Goal: Task Accomplishment & Management: Complete application form

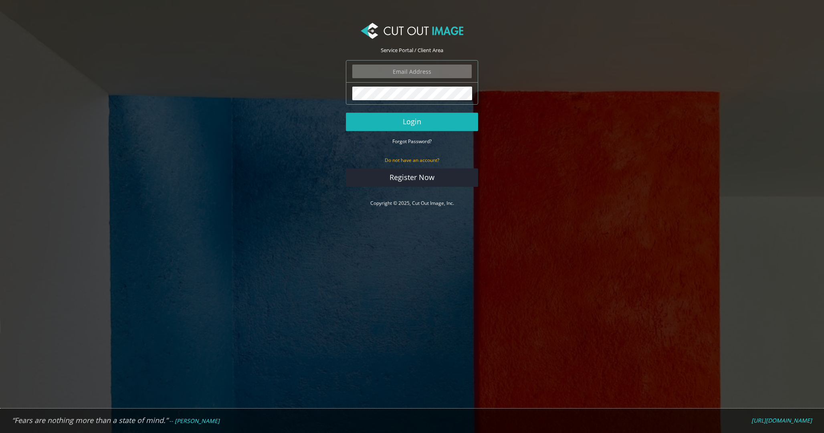
type input "graphics@champrosports.com"
click at [394, 119] on button "Login" at bounding box center [412, 122] width 132 height 18
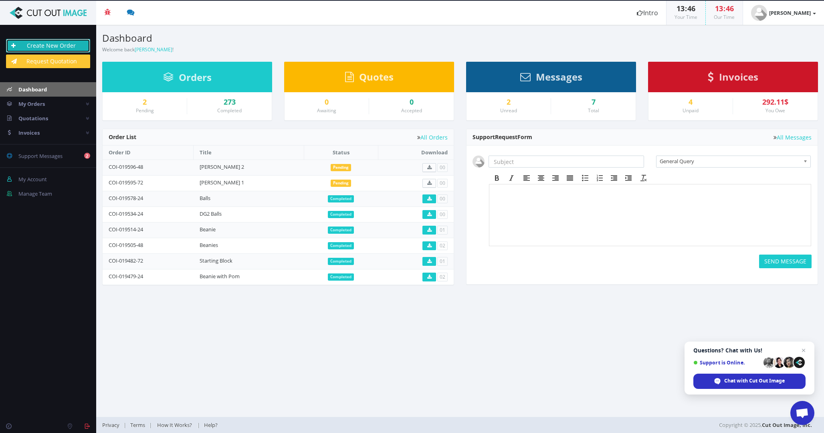
click at [76, 46] on link "Create New Order" at bounding box center [48, 46] width 84 height 14
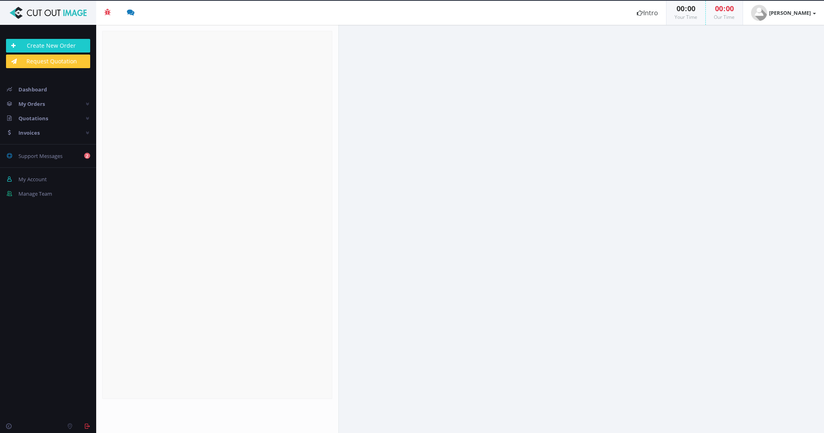
radio input "true"
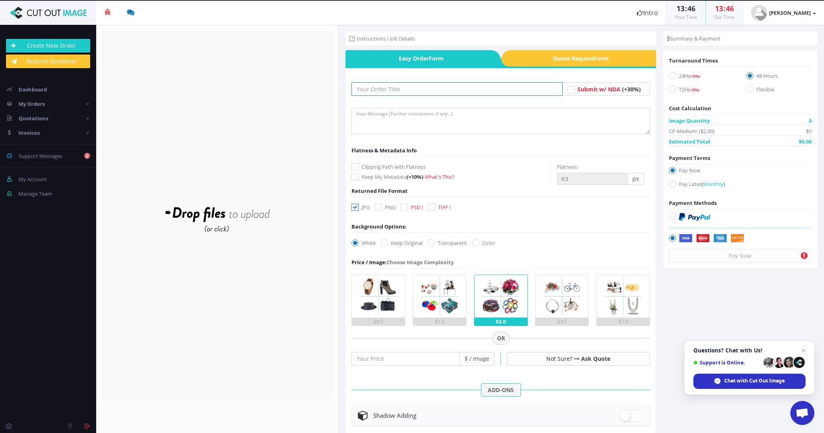
click at [370, 86] on input "text" at bounding box center [457, 89] width 211 height 14
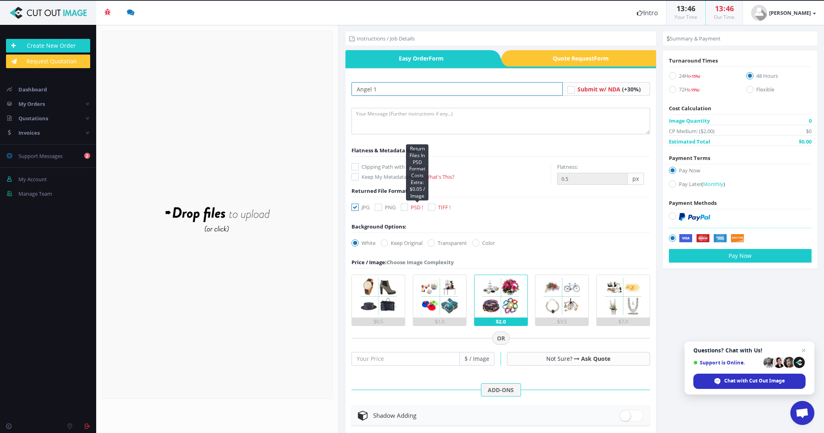
type input "Angel 1"
click at [413, 205] on span "PSD !" at bounding box center [417, 207] width 12 height 7
click at [408, 205] on input "PSD ! Return Files In PSD Format Costs Extra: $0.05 / Image" at bounding box center [405, 207] width 5 height 5
checkbox input "true"
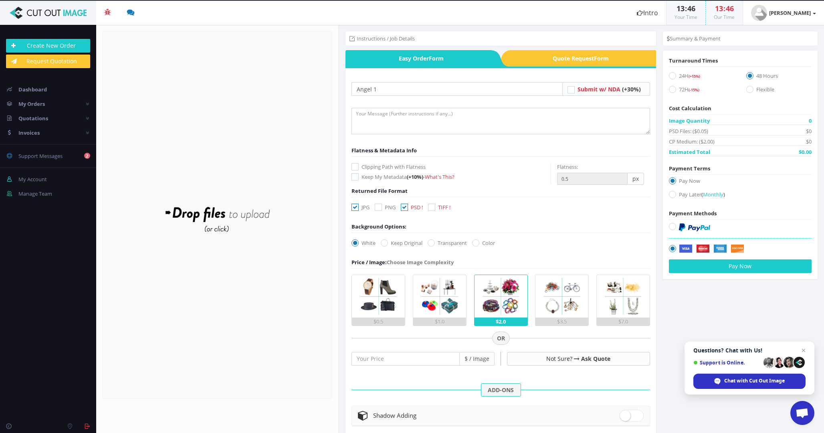
click at [665, 195] on div "Turnaround Times 24H (+15%) 48 Hours 72H (-15%) Cost Calculation Image Quantity…" at bounding box center [740, 165] width 155 height 216
click at [670, 193] on icon at bounding box center [672, 194] width 7 height 7
click at [671, 193] on input "Pay Later ( Monthly )" at bounding box center [673, 194] width 5 height 5
radio input "true"
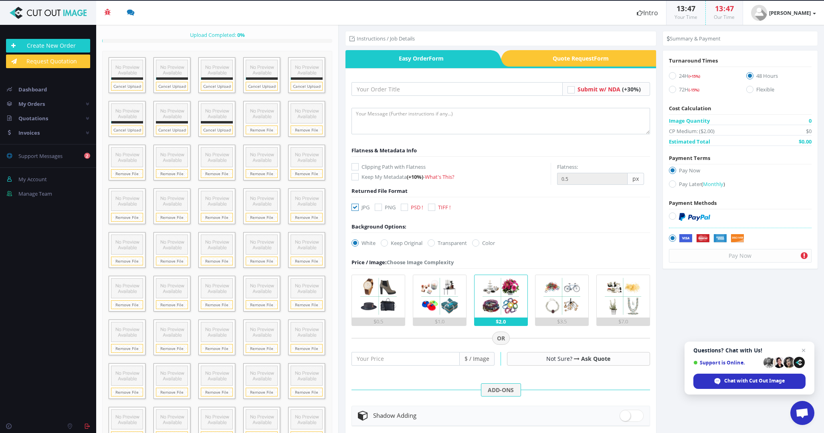
click at [405, 208] on icon at bounding box center [404, 207] width 7 height 7
click at [405, 208] on input "PSD !" at bounding box center [405, 207] width 5 height 5
checkbox input "true"
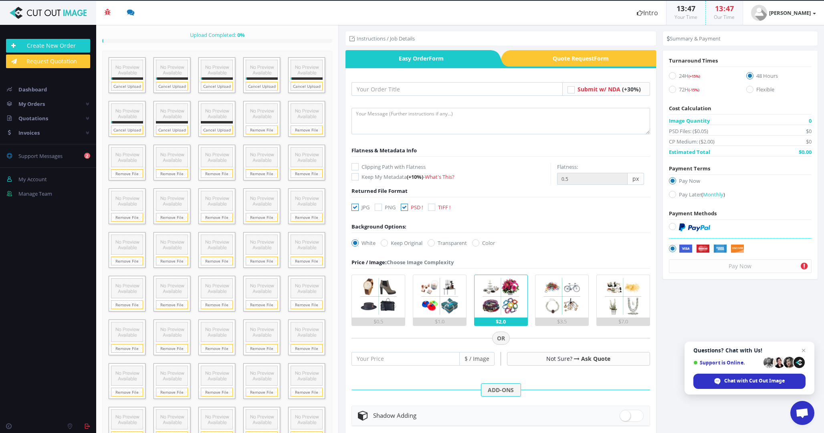
click at [671, 195] on icon at bounding box center [672, 194] width 7 height 7
click at [671, 195] on input "Pay Later ( Monthly )" at bounding box center [673, 194] width 5 height 5
radio input "true"
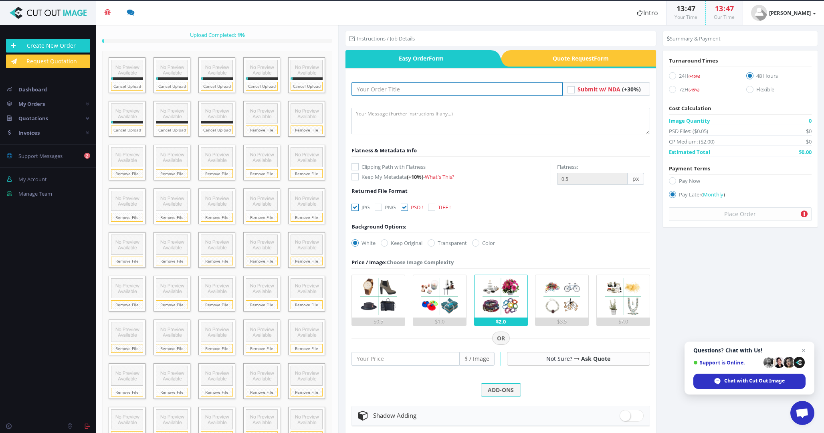
click at [394, 90] on input "text" at bounding box center [457, 89] width 211 height 14
type input "Angel 1"
click at [382, 115] on textarea at bounding box center [501, 121] width 298 height 26
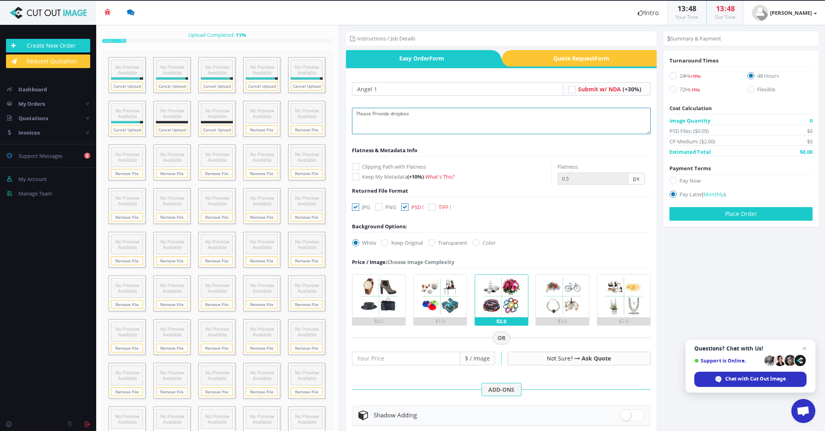
click at [427, 114] on textarea "Please Provide dropbox" at bounding box center [501, 121] width 299 height 26
click at [391, 112] on textarea "Please Provide dropbox" at bounding box center [501, 121] width 299 height 26
click at [423, 111] on textarea "Please Provide Dropbox" at bounding box center [501, 121] width 299 height 26
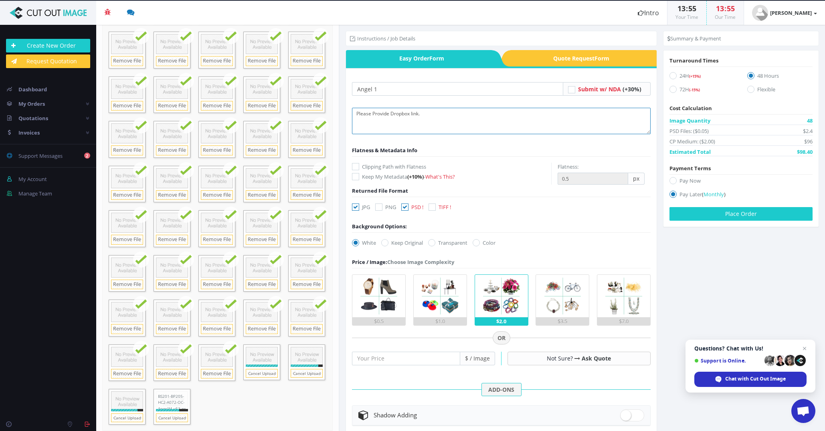
scroll to position [198, 0]
type textarea "Please Provide Dropbox link."
drag, startPoint x: 704, startPoint y: 217, endPoint x: 677, endPoint y: 96, distance: 124.0
click at [680, 105] on div "Turnaround Times 24H (+15%) 48 Hours 72H (-15%) Cost Calculation Image Quantity…" at bounding box center [741, 139] width 155 height 164
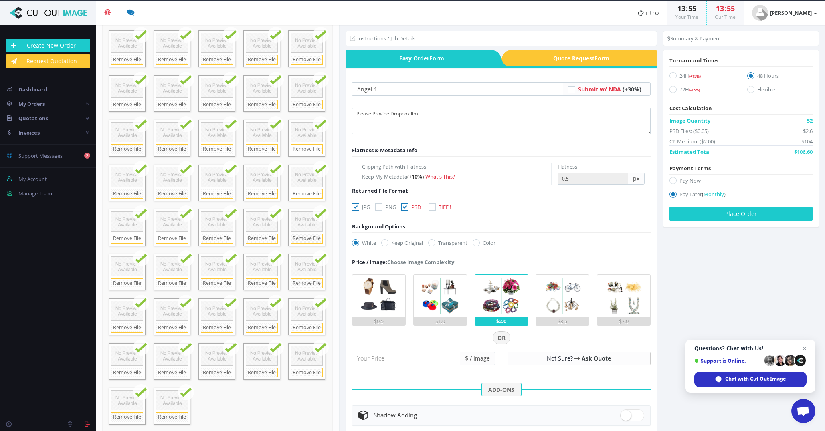
click at [672, 88] on icon at bounding box center [673, 89] width 7 height 7
click at [672, 88] on input "72H (-15%)" at bounding box center [674, 89] width 5 height 5
radio input "true"
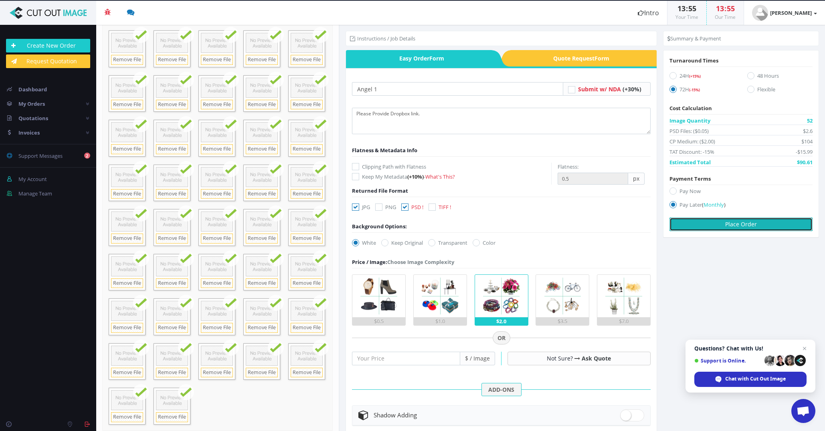
click at [710, 225] on button "Place Order" at bounding box center [741, 225] width 143 height 14
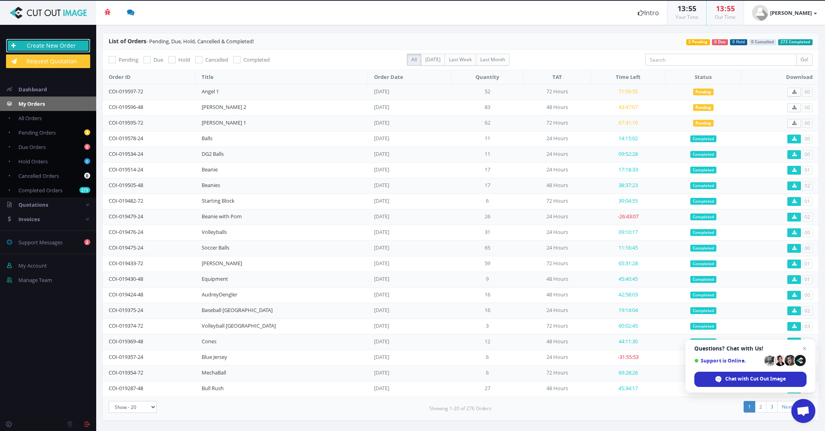
click at [57, 46] on link "Create New Order" at bounding box center [48, 46] width 84 height 14
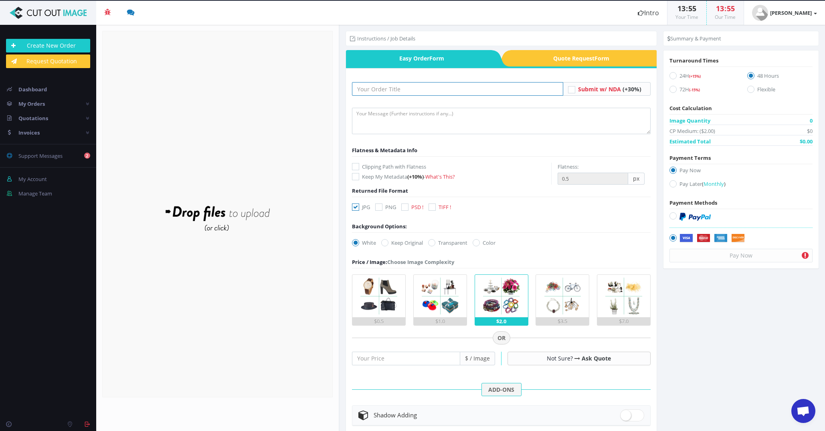
click at [388, 86] on input "text" at bounding box center [457, 89] width 211 height 14
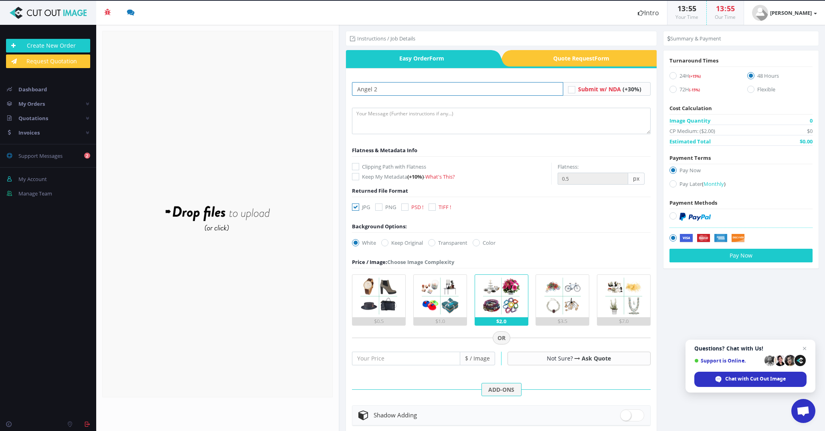
type input "Angel 2"
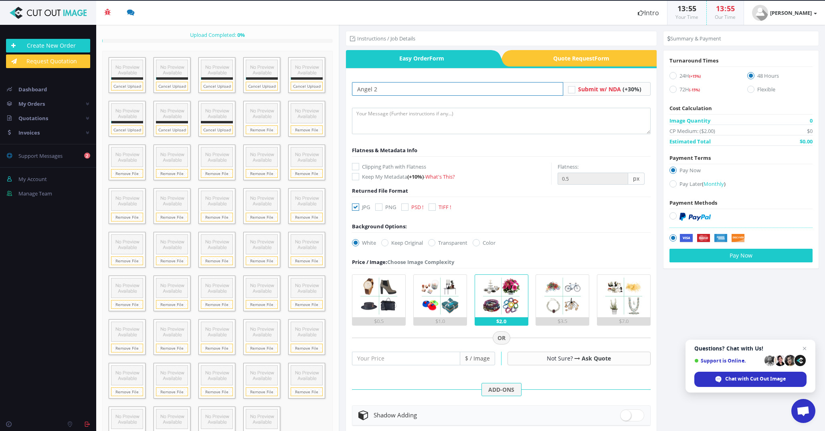
click at [382, 91] on input "Angel 2" at bounding box center [457, 89] width 211 height 14
click at [386, 120] on textarea at bounding box center [501, 121] width 299 height 26
type textarea "Please provide Dropbox link"
click at [674, 186] on label "Pay Later ( Monthly )" at bounding box center [741, 185] width 143 height 11
click at [674, 186] on input "Pay Later ( Monthly )" at bounding box center [674, 184] width 5 height 5
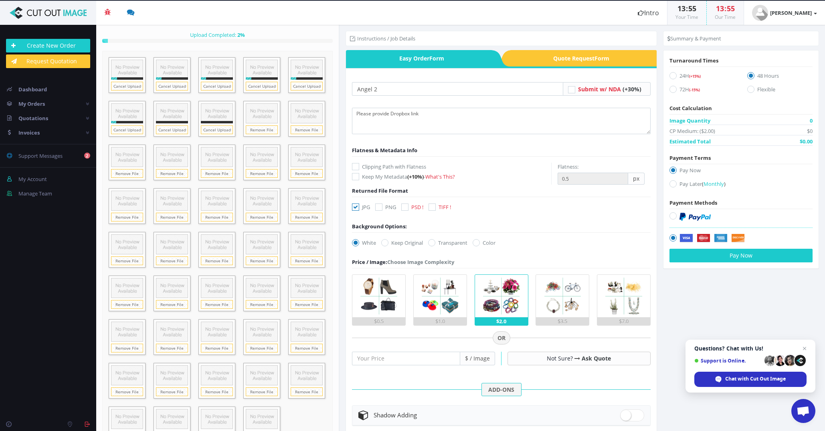
radio input "true"
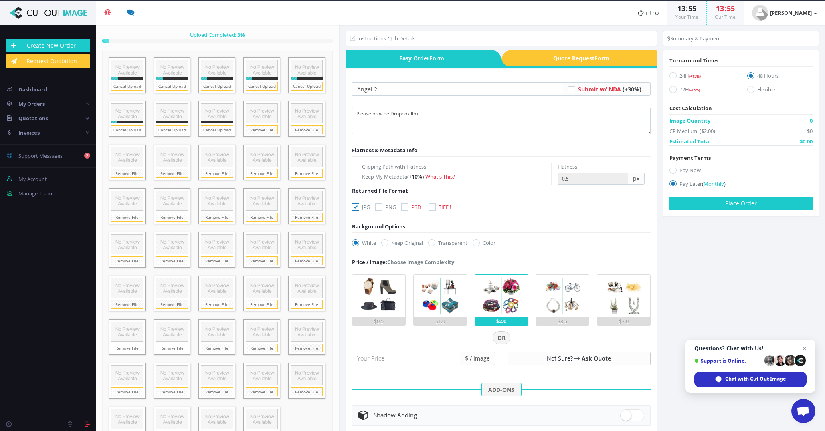
click at [403, 206] on icon at bounding box center [404, 207] width 7 height 7
click at [403, 206] on input "PSD !" at bounding box center [405, 207] width 5 height 5
checkbox input "true"
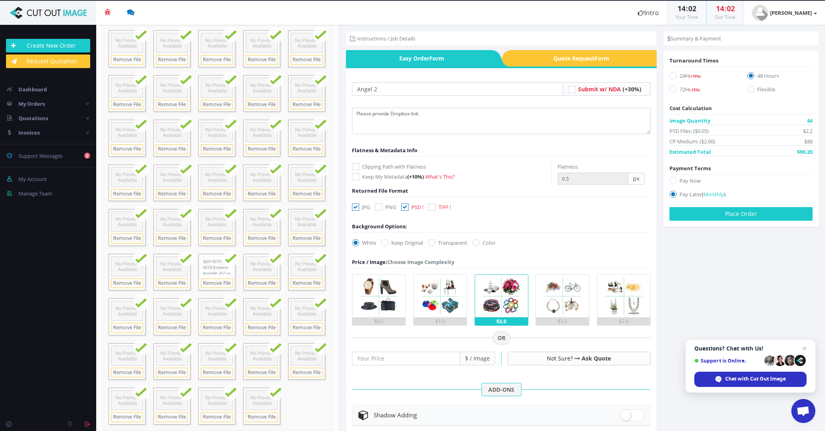
scroll to position [90, 0]
click at [355, 210] on label "JPG" at bounding box center [361, 207] width 18 height 8
click at [355, 210] on input "JPG" at bounding box center [356, 207] width 5 height 5
checkbox input "false"
click at [714, 213] on button "Place Order" at bounding box center [741, 214] width 143 height 14
